Goal: Information Seeking & Learning: Learn about a topic

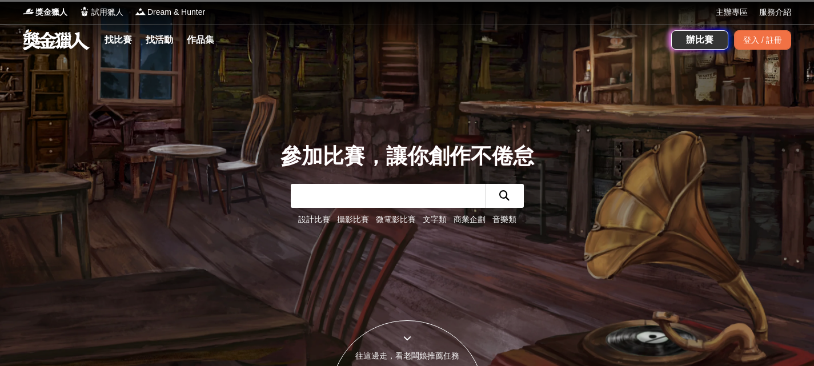
click at [339, 197] on input "text" at bounding box center [388, 196] width 194 height 24
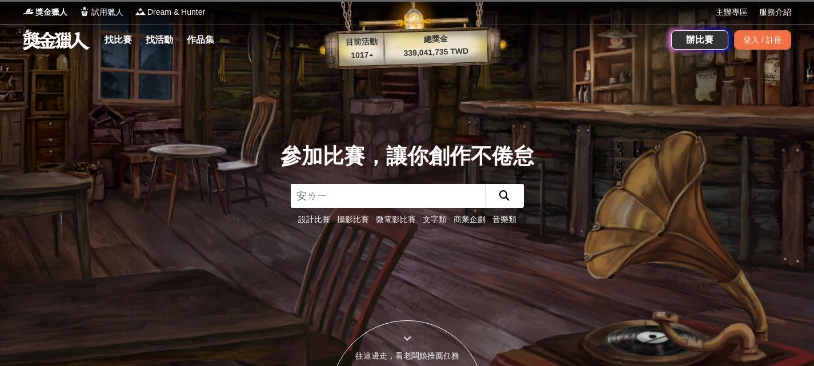
type input "[PERSON_NAME]"
click button "submit" at bounding box center [504, 196] width 39 height 24
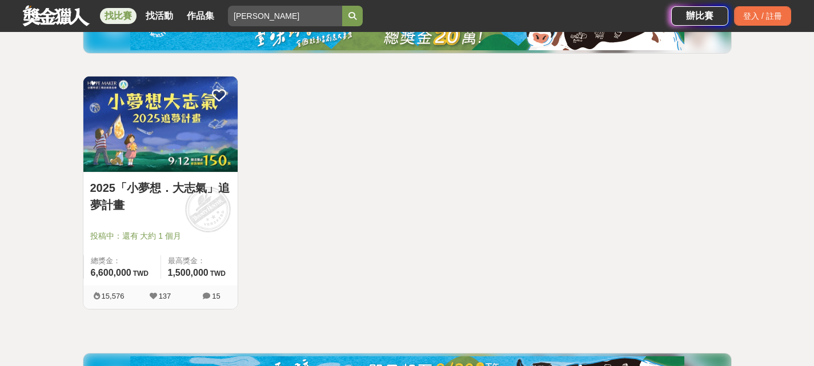
scroll to position [171, 0]
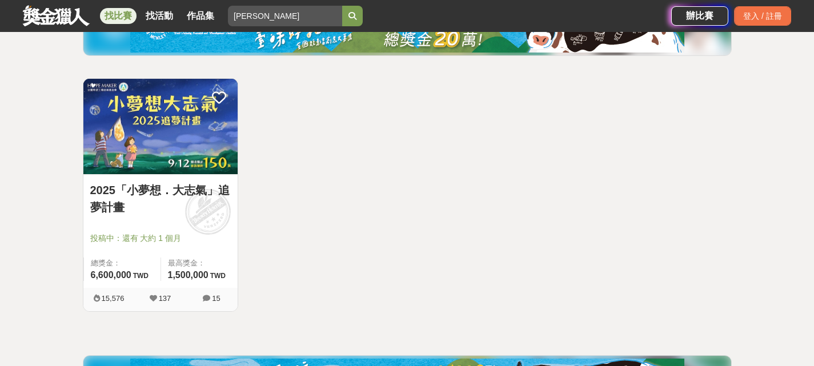
click at [102, 206] on link "2025「小夢想．大志氣」追夢計畫" at bounding box center [160, 199] width 141 height 34
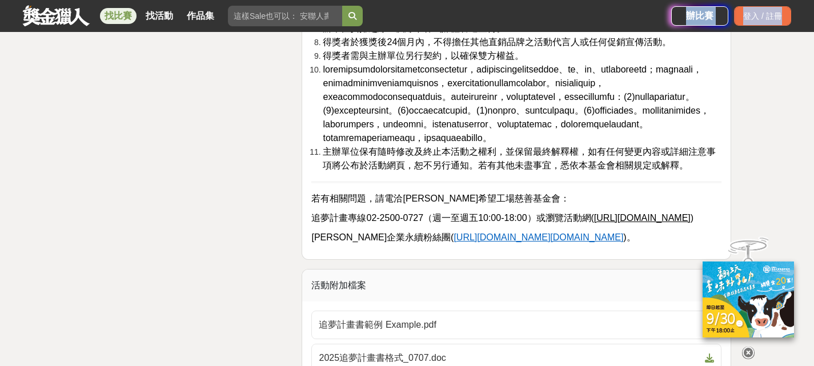
scroll to position [3152, 0]
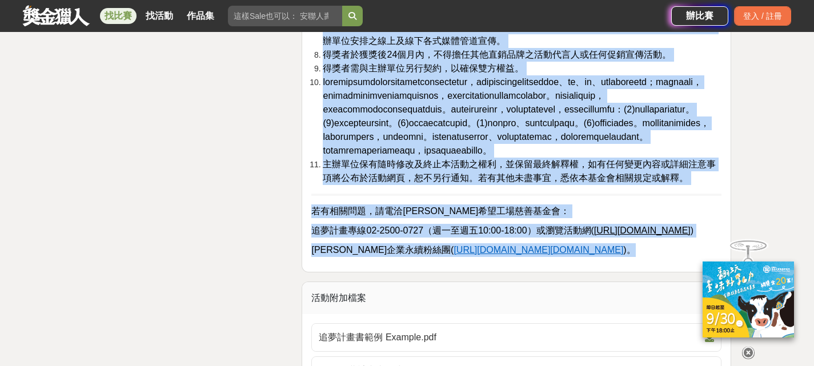
drag, startPoint x: 311, startPoint y: 111, endPoint x: 646, endPoint y: 292, distance: 380.1
copy div "l、ipsu dolorsitam，consecteturadipis，elitseddoeiusmo，temporin，utlaboreetd，magnaa…"
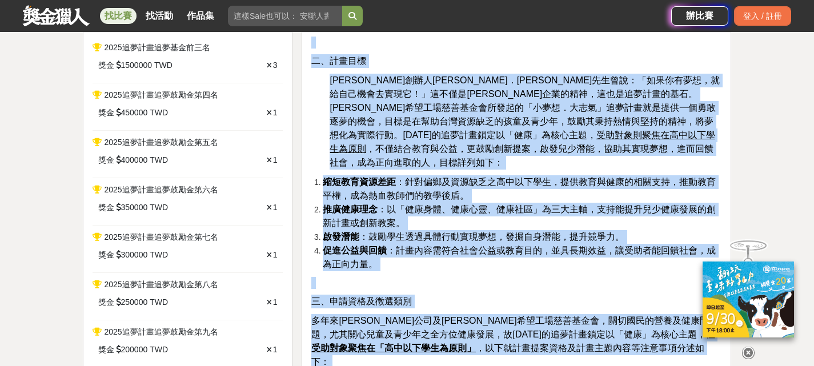
scroll to position [457, 0]
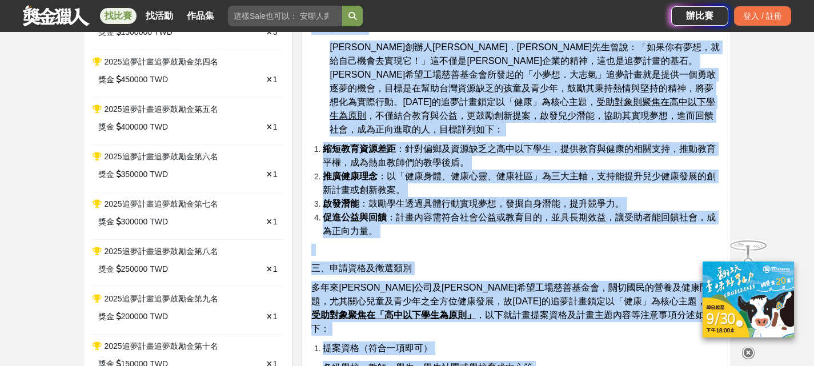
drag, startPoint x: 377, startPoint y: 167, endPoint x: 338, endPoint y: 145, distance: 45.1
click at [377, 171] on strong "推廣健康理念" at bounding box center [350, 176] width 55 height 10
click at [352, 97] on u "受助對象則聚焦在高中以下學生為原則" at bounding box center [522, 108] width 385 height 23
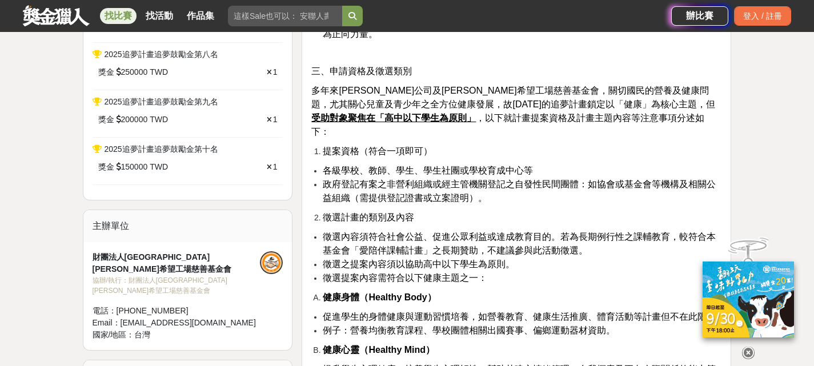
scroll to position [685, 0]
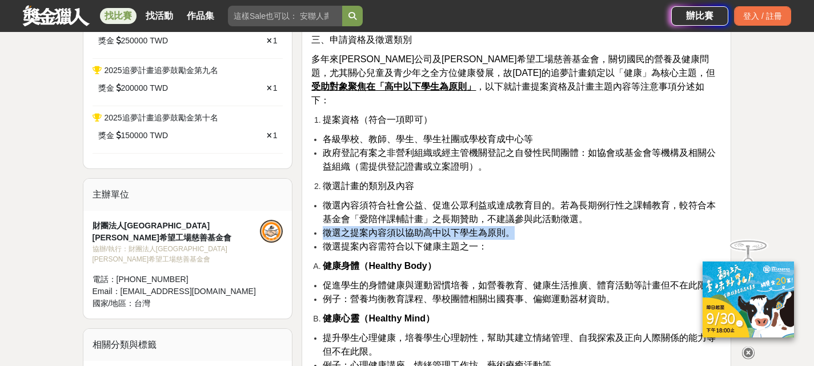
drag, startPoint x: 324, startPoint y: 206, endPoint x: 518, endPoint y: 206, distance: 193.7
click at [518, 226] on li "徵選之提案內容須以協助高中以下學生為原則。" at bounding box center [522, 233] width 399 height 14
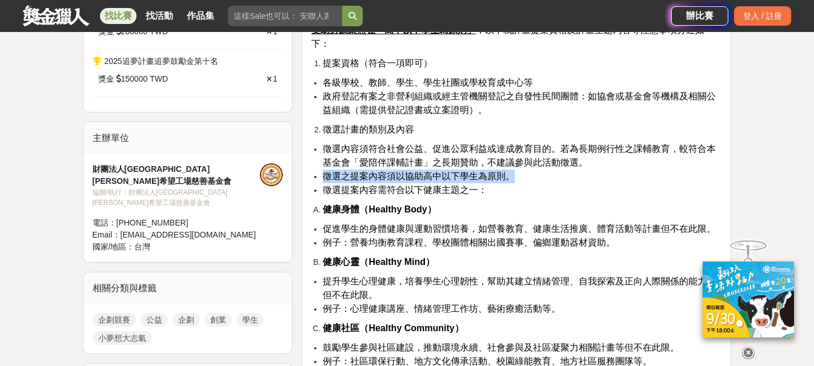
scroll to position [743, 0]
copy span "徵選之提案內容須以協助高中以下學生為原則。"
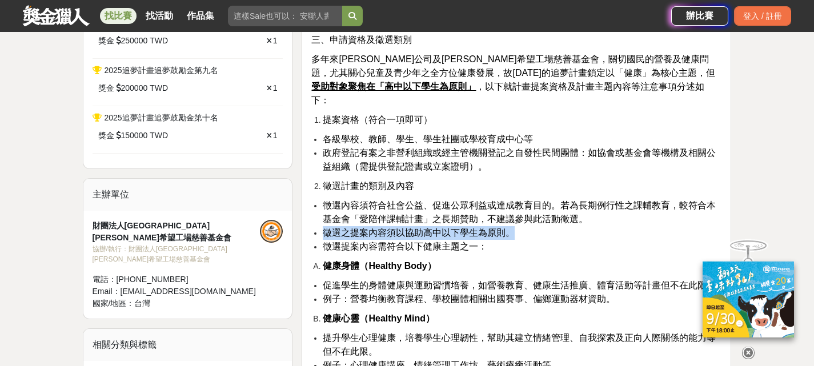
scroll to position [685, 0]
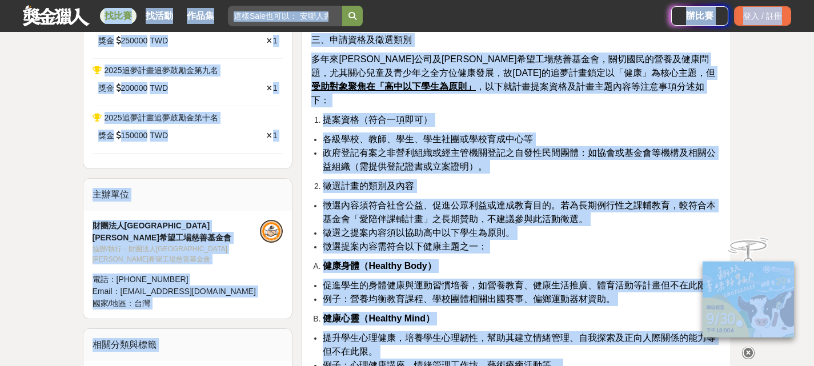
drag, startPoint x: 375, startPoint y: 142, endPoint x: 628, endPoint y: 111, distance: 255.5
click at [628, 133] on li "各級學校、教師、學生、學生社團或學校育成中心等" at bounding box center [522, 140] width 399 height 14
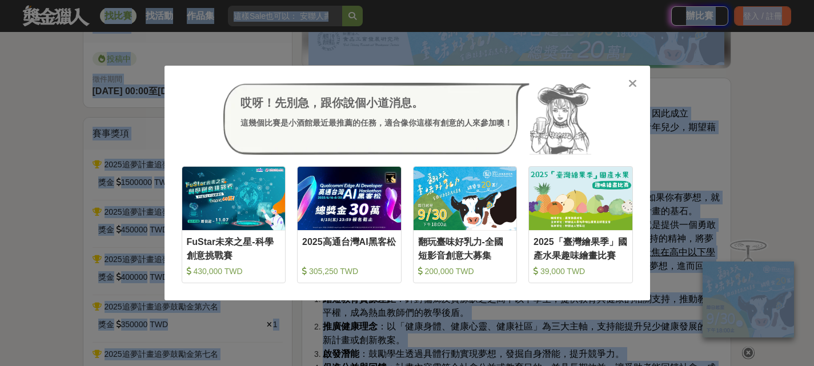
scroll to position [320, 0]
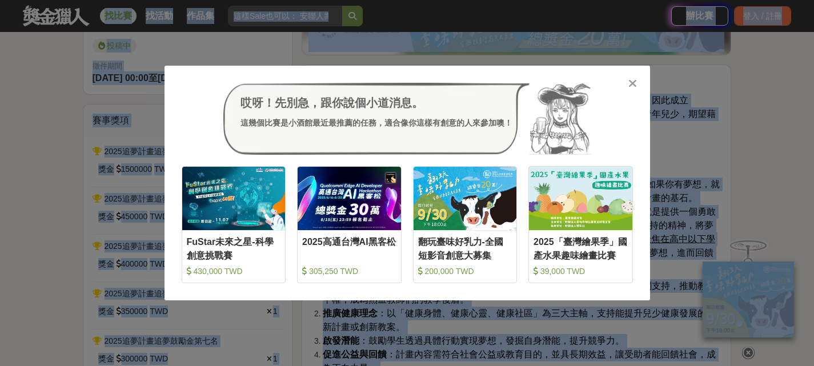
click at [631, 83] on icon at bounding box center [632, 83] width 9 height 11
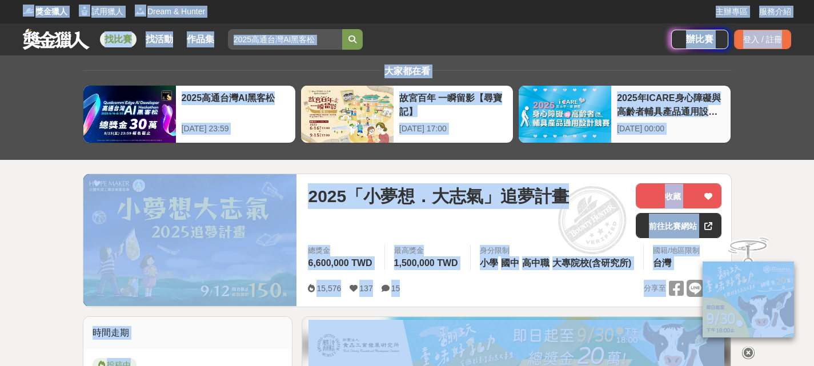
scroll to position [0, 0]
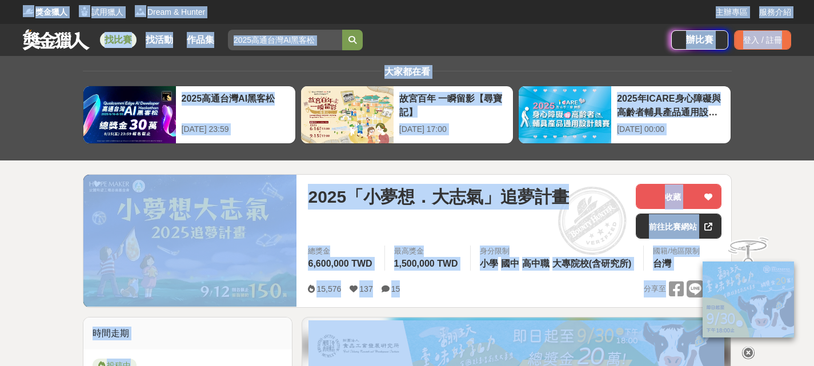
click at [580, 206] on span at bounding box center [592, 220] width 95 height 95
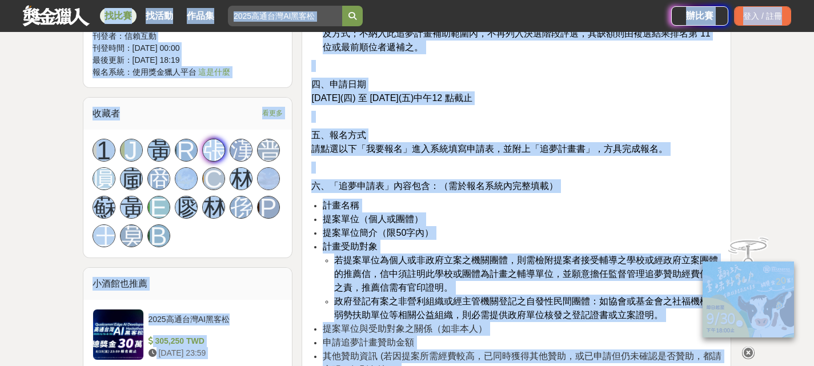
scroll to position [1085, 0]
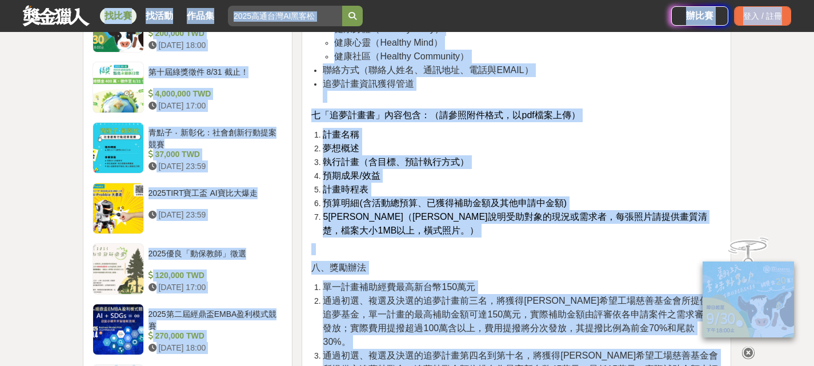
scroll to position [1485, 0]
